Goal: Information Seeking & Learning: Learn about a topic

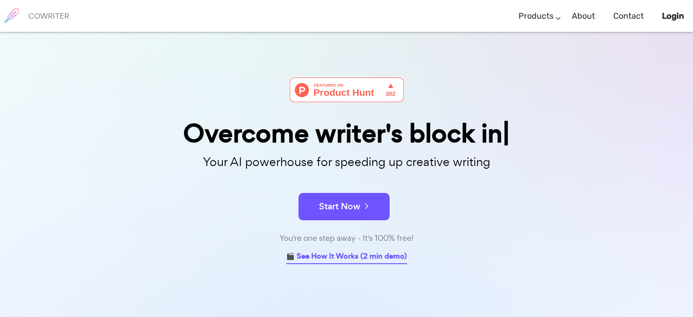
click at [364, 254] on link "🎬 See How It Works (2 min demo)" at bounding box center [346, 257] width 121 height 14
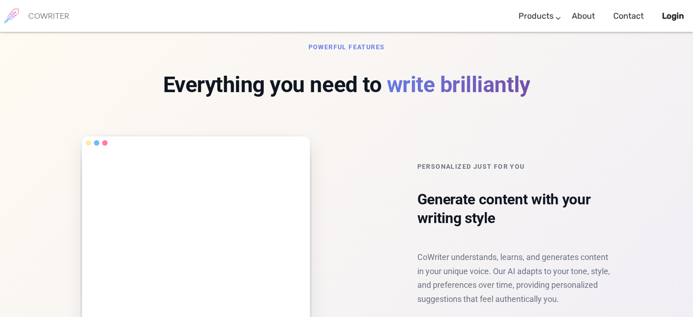
scroll to position [620, 0]
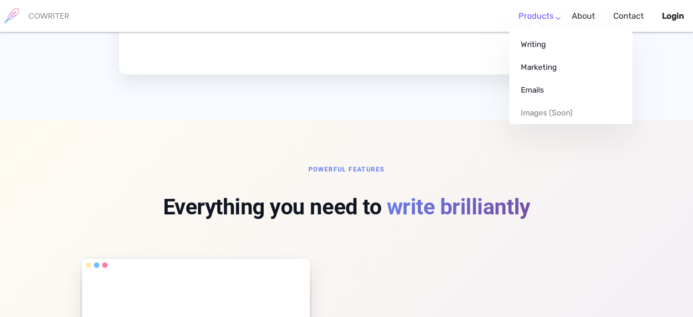
click at [554, 16] on link "Products" at bounding box center [535, 16] width 35 height 27
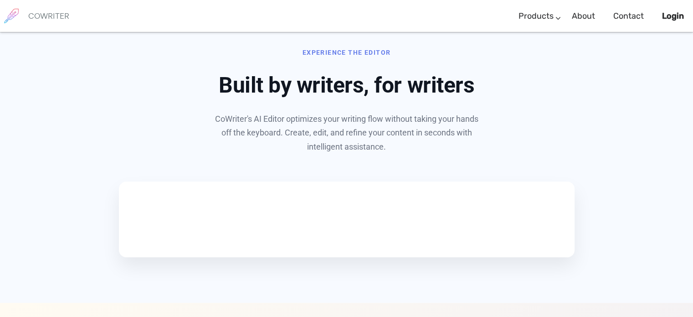
scroll to position [437, 0]
